Goal: Entertainment & Leisure: Consume media (video, audio)

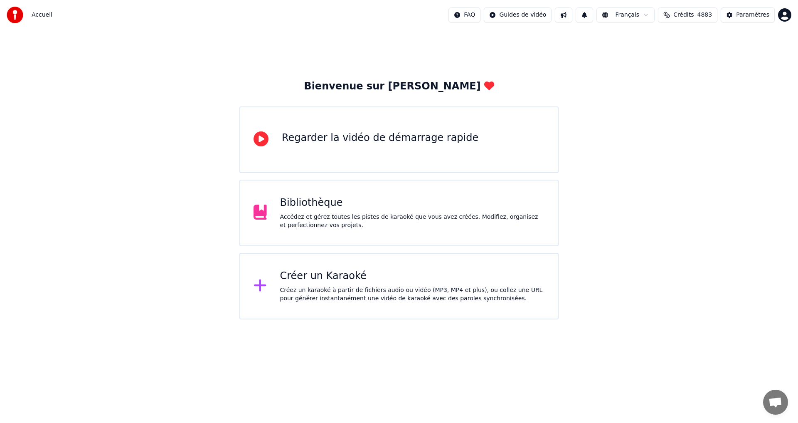
click at [472, 210] on div "Bibliothèque Accédez et gérez toutes les pistes de karaoké que vous avez créées…" at bounding box center [412, 212] width 265 height 33
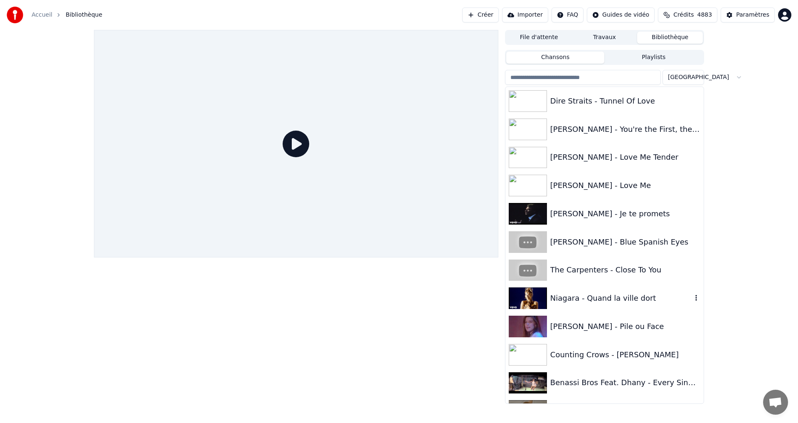
click at [603, 297] on div "Niagara - Quand la ville dort" at bounding box center [622, 298] width 142 height 12
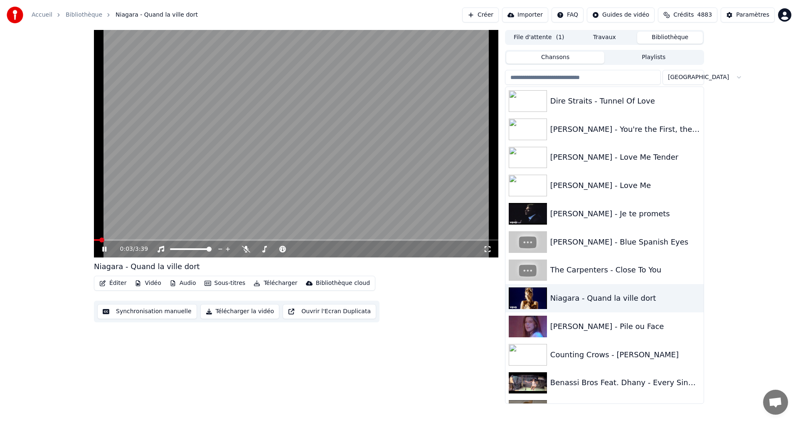
click at [252, 249] on div "0:03 / 3:39" at bounding box center [301, 249] width 363 height 8
click at [249, 248] on icon at bounding box center [246, 249] width 8 height 7
click at [259, 249] on span at bounding box center [257, 249] width 4 height 2
click at [105, 240] on span at bounding box center [99, 240] width 11 height 2
